Goal: Task Accomplishment & Management: Complete application form

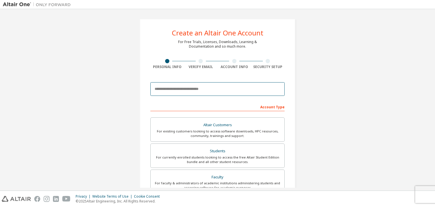
click at [207, 92] on input "email" at bounding box center [217, 89] width 134 height 14
type input "**********"
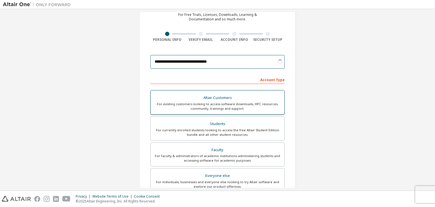
scroll to position [28, 0]
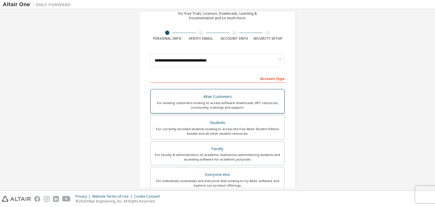
click at [222, 127] on div "For currently enrolled students looking to access the free Altair Student Editi…" at bounding box center [217, 131] width 127 height 9
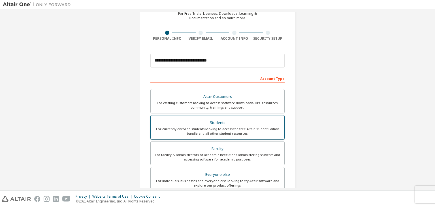
click at [209, 130] on div "For currently enrolled students looking to access the free Altair Student Editi…" at bounding box center [217, 131] width 127 height 9
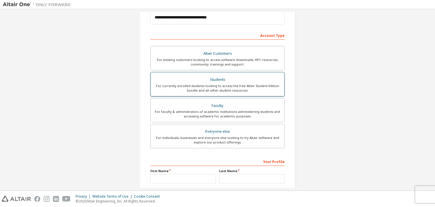
scroll to position [113, 0]
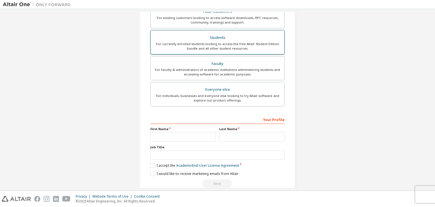
click at [207, 44] on div "For currently enrolled students looking to access the free Altair Student Editi…" at bounding box center [217, 46] width 127 height 9
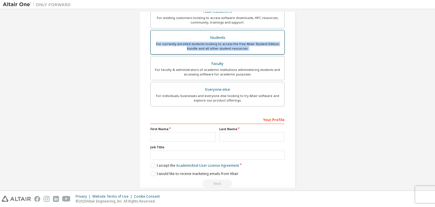
click at [207, 44] on div "For currently enrolled students looking to access the free Altair Student Editi…" at bounding box center [217, 46] width 127 height 9
click at [257, 46] on div "For currently enrolled students looking to access the free Altair Student Editi…" at bounding box center [217, 46] width 127 height 9
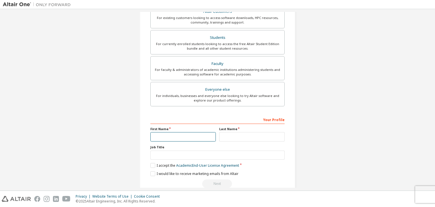
click at [166, 136] on input "text" at bounding box center [182, 136] width 65 height 9
type input "*"
type input "******"
click at [232, 137] on input "text" at bounding box center [251, 136] width 65 height 9
type input "******"
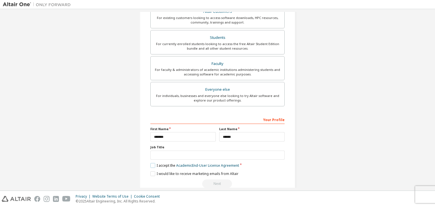
click at [152, 164] on label "I accept the Academic End-User License Agreement" at bounding box center [194, 165] width 89 height 5
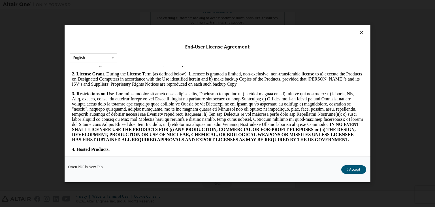
scroll to position [566, 0]
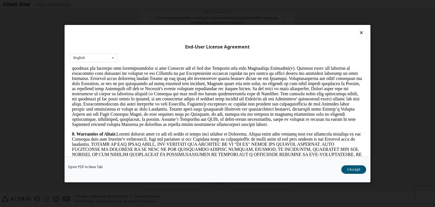
drag, startPoint x: 353, startPoint y: 169, endPoint x: 348, endPoint y: 169, distance: 5.1
click at [353, 169] on button "I Accept" at bounding box center [353, 169] width 25 height 8
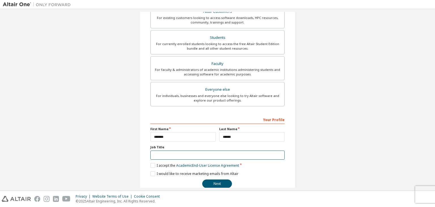
click at [160, 151] on input "text" at bounding box center [217, 154] width 134 height 9
type input "*******"
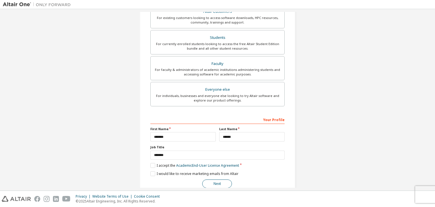
click at [223, 183] on button "Next" at bounding box center [217, 183] width 30 height 8
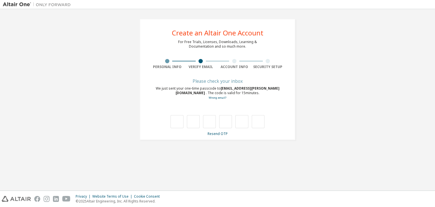
scroll to position [0, 0]
type input "*"
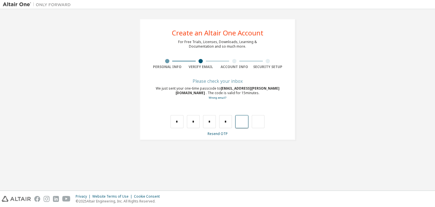
type input "*"
